Goal: Find specific page/section: Find specific page/section

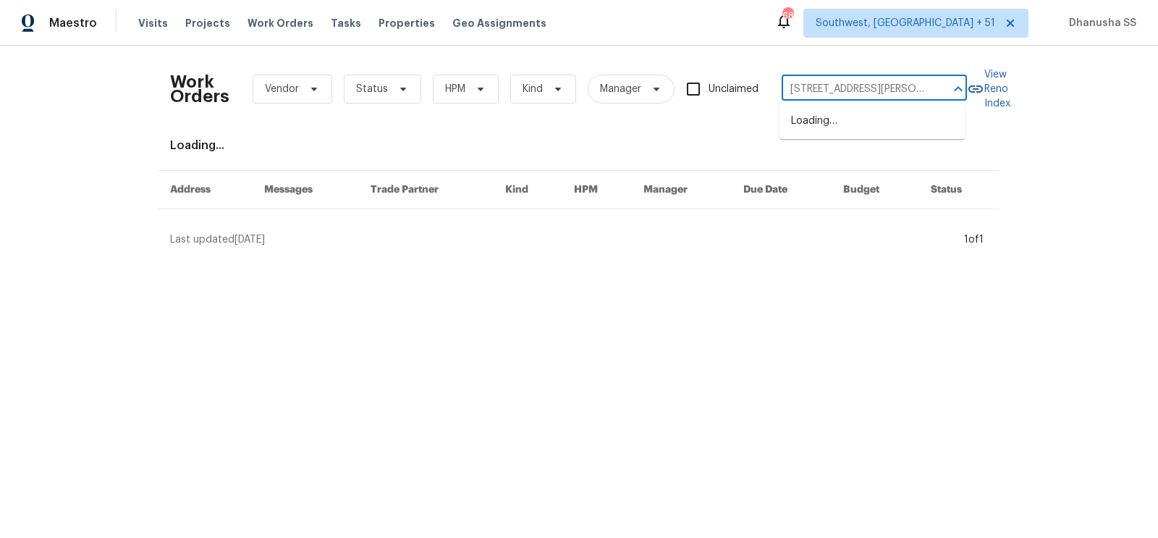
scroll to position [0, 78]
click at [801, 116] on li "[STREET_ADDRESS][PERSON_NAME]" at bounding box center [871, 128] width 185 height 39
type input "[STREET_ADDRESS][PERSON_NAME]"
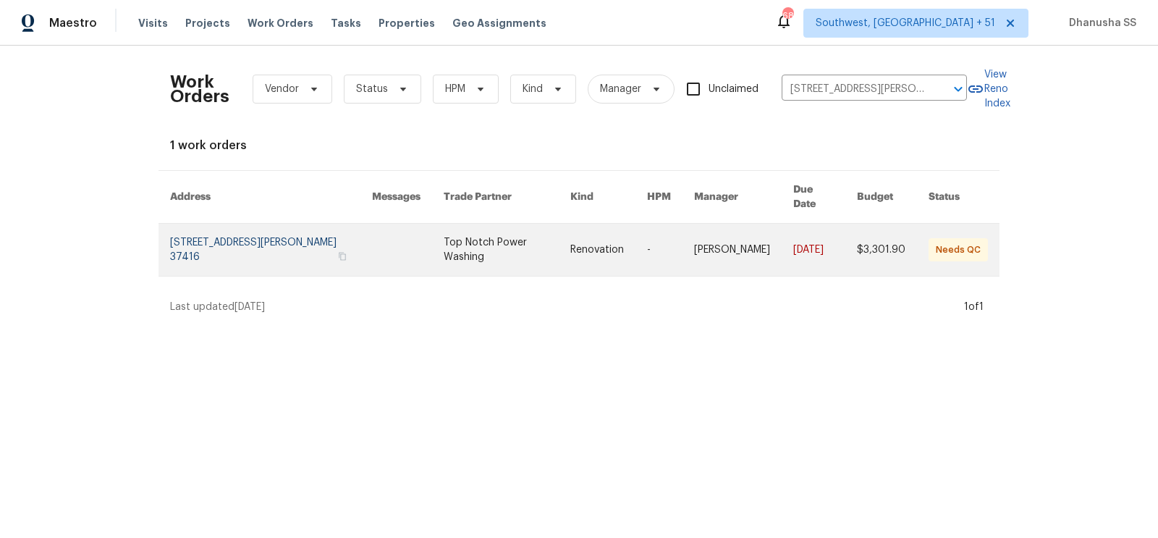
click at [473, 237] on link at bounding box center [506, 250] width 127 height 52
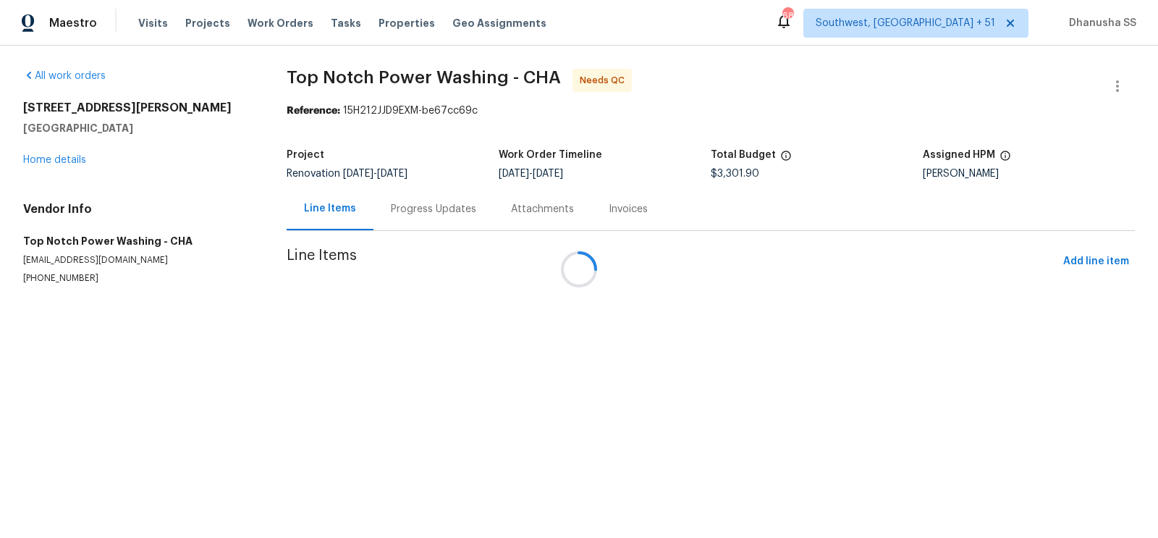
click at [42, 135] on h5 "[GEOGRAPHIC_DATA]" at bounding box center [137, 128] width 229 height 14
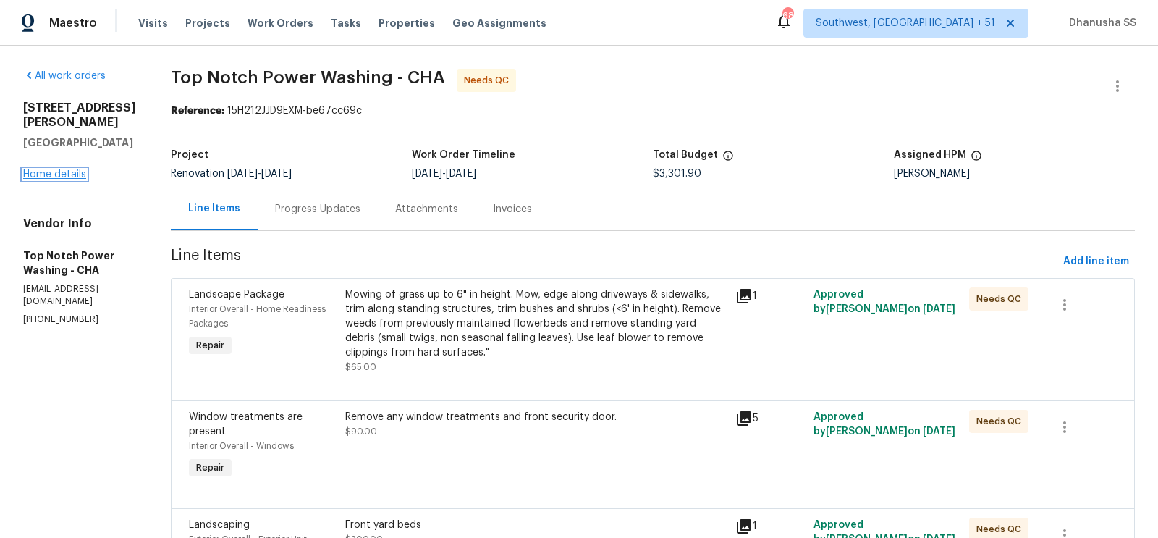
click at [50, 179] on link "Home details" at bounding box center [54, 174] width 63 height 10
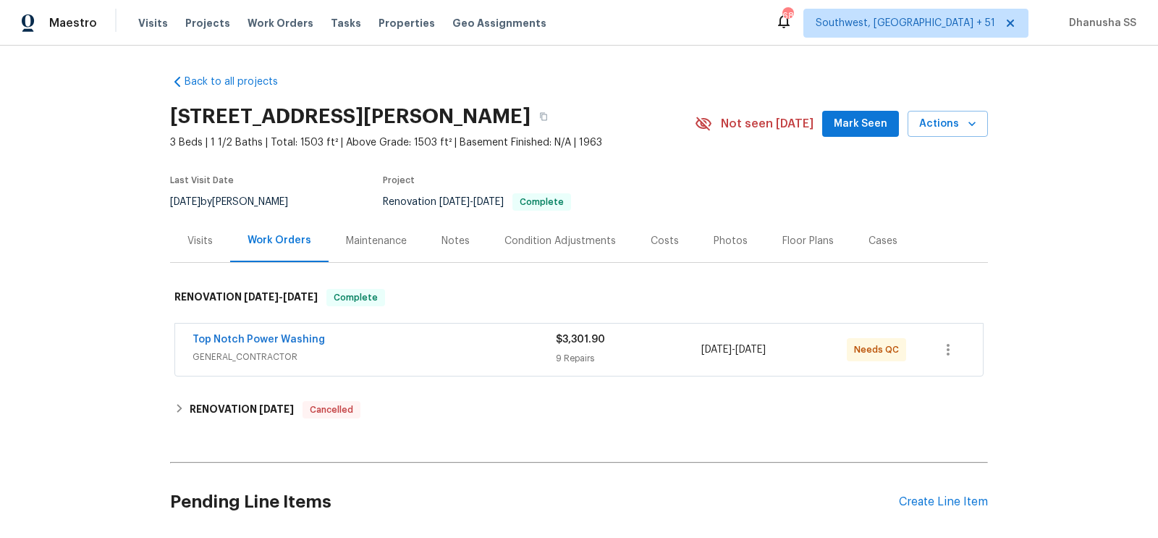
click at [415, 345] on div "Top Notch Power Washing" at bounding box center [373, 340] width 363 height 17
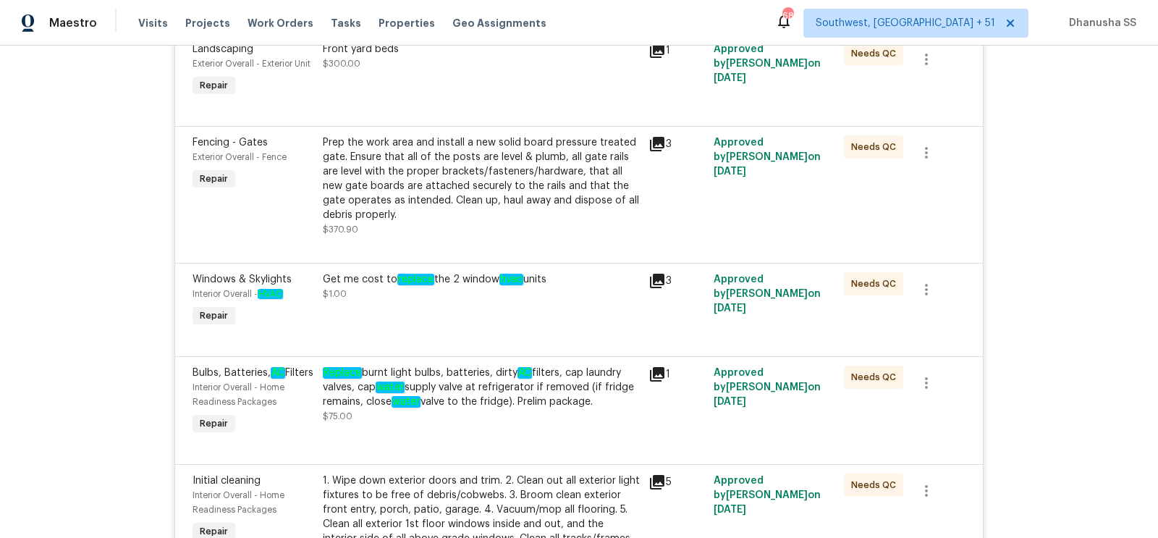
scroll to position [383, 0]
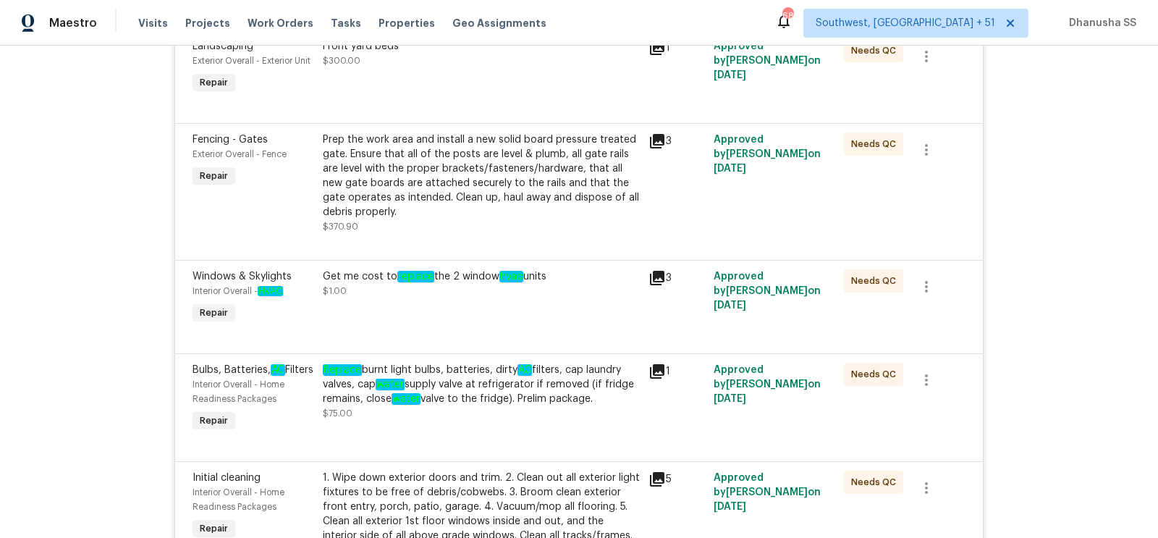
click at [498, 162] on div "Prep the work area and install a new solid board pressure treated gate. Ensure …" at bounding box center [481, 175] width 317 height 87
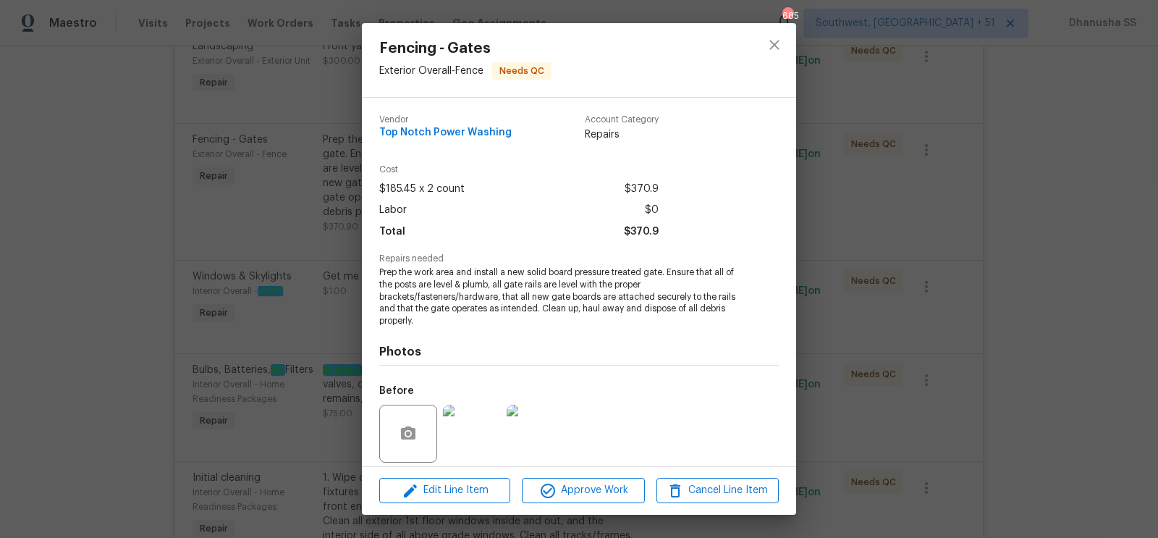
scroll to position [105, 0]
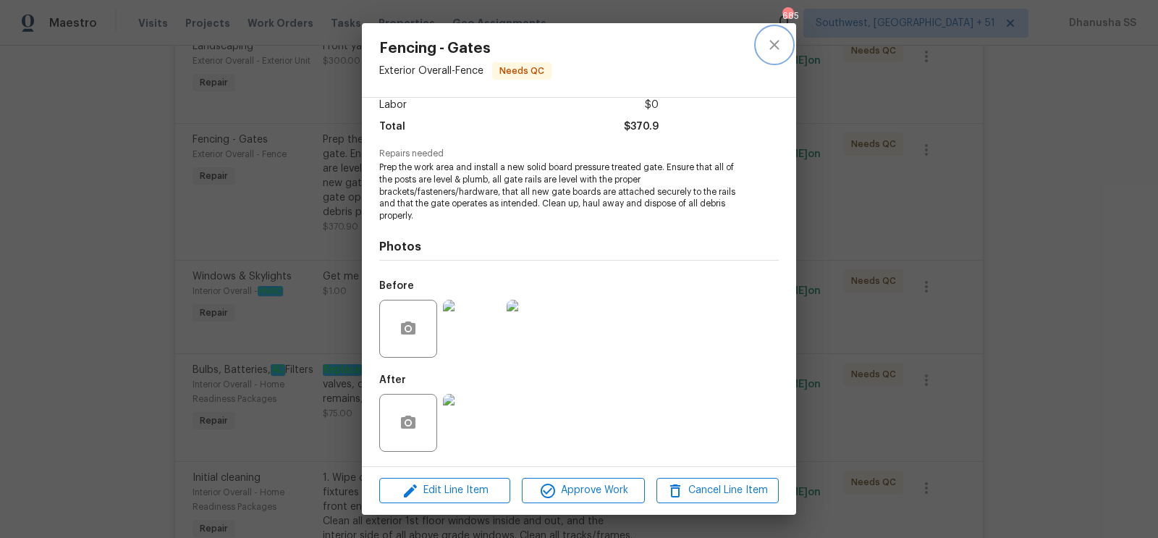
click at [783, 57] on button "close" at bounding box center [774, 44] width 35 height 35
